Goal: Task Accomplishment & Management: Manage account settings

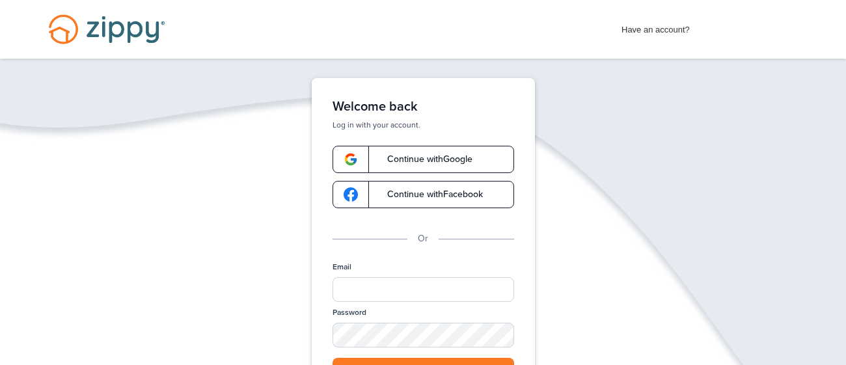
click at [447, 156] on span "Continue with Google" at bounding box center [423, 159] width 98 height 9
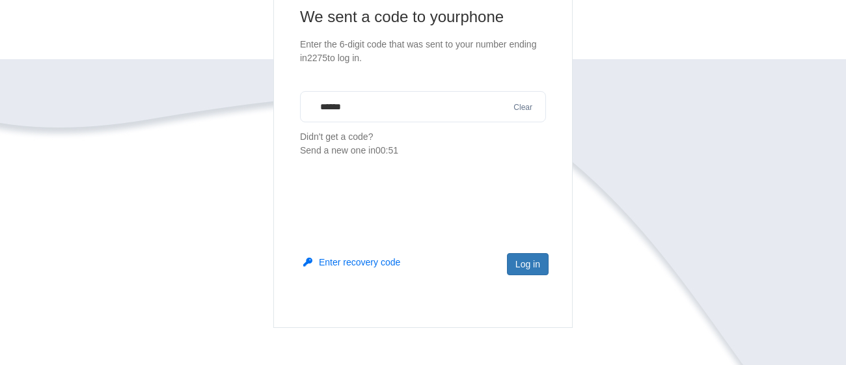
scroll to position [186, 0]
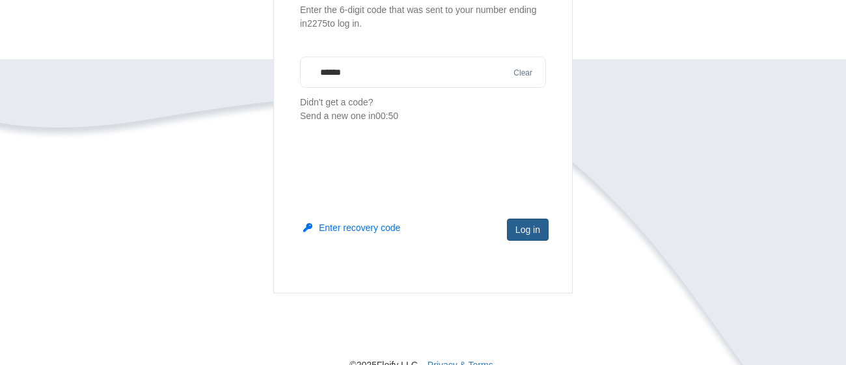
type input "******"
click at [522, 232] on button "Log in" at bounding box center [528, 230] width 42 height 22
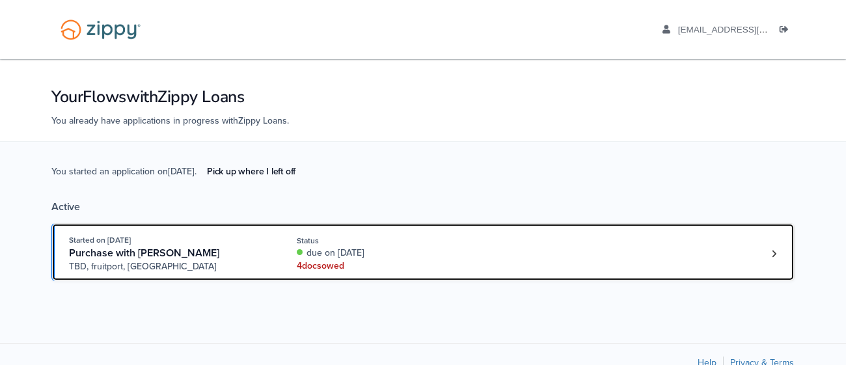
click at [428, 260] on div "4 doc s owed" at bounding box center [384, 266] width 174 height 13
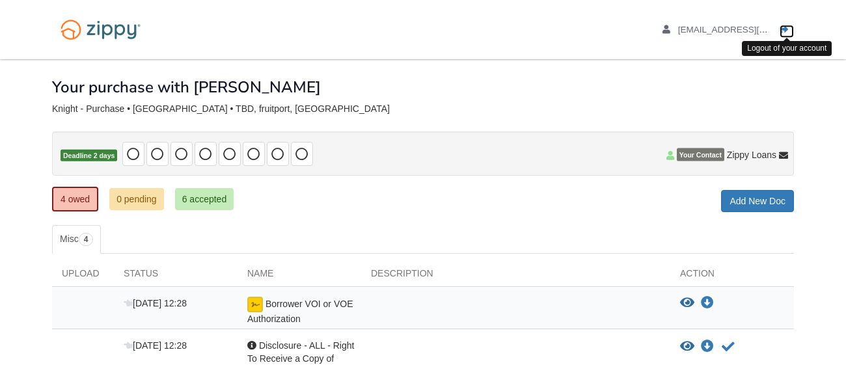
click at [781, 26] on icon "Log out" at bounding box center [784, 29] width 9 height 9
